Goal: Navigation & Orientation: Find specific page/section

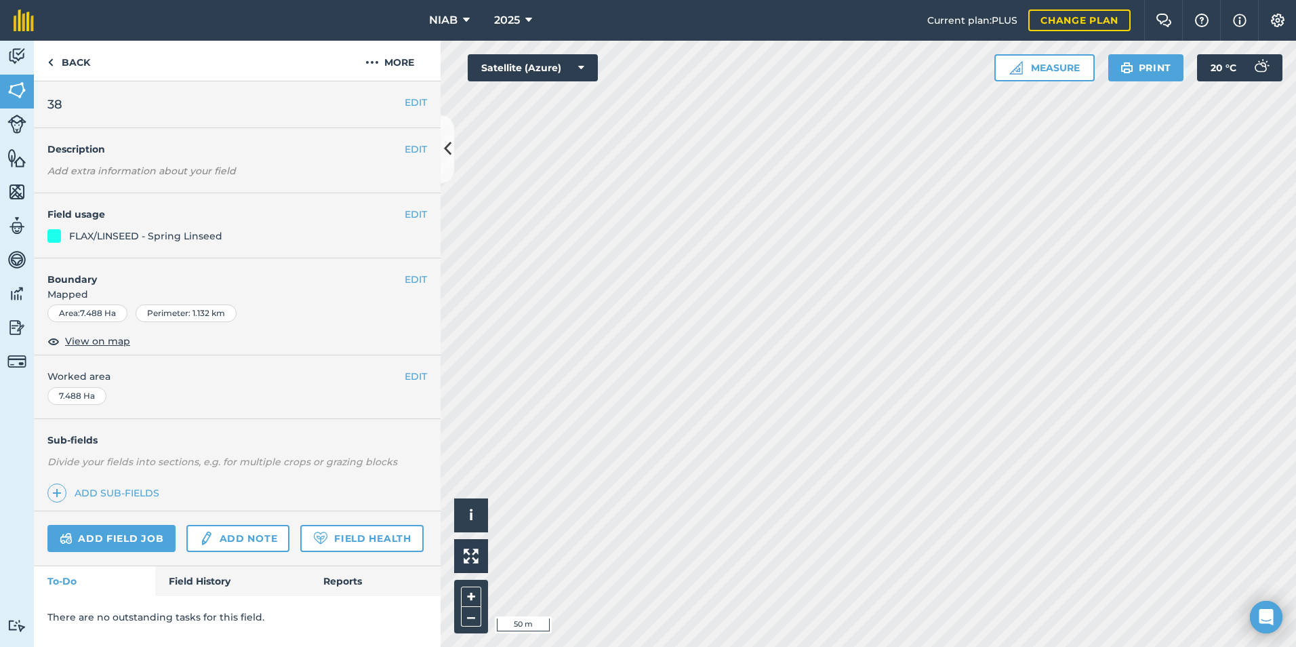
click at [613, 37] on div "NIAB 2025 Current plan : PLUS Change plan Farm Chat Help Info Settings NIAB - 2…" at bounding box center [648, 323] width 1296 height 647
